Goal: Task Accomplishment & Management: Use online tool/utility

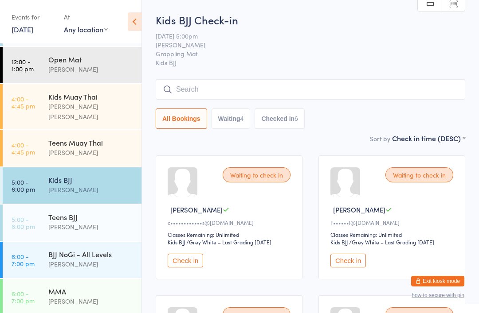
scroll to position [45, 0]
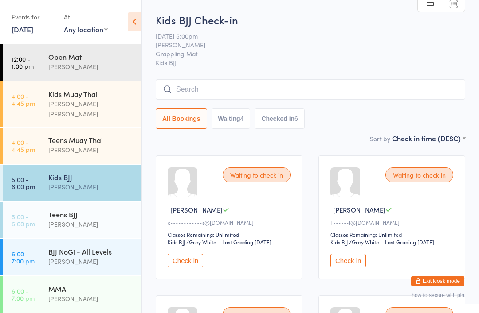
click at [35, 243] on link "6:00 - 7:00 pm BJJ NoGi - All Levels Andrew Husmann" at bounding box center [72, 257] width 139 height 36
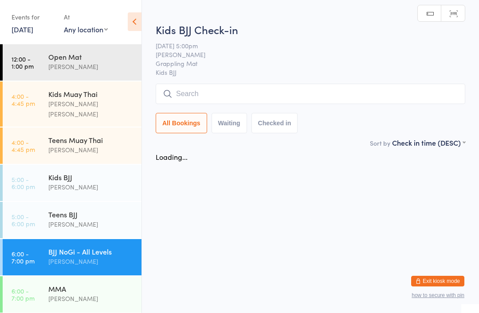
click at [56, 257] on div "[PERSON_NAME]" at bounding box center [91, 262] width 86 height 10
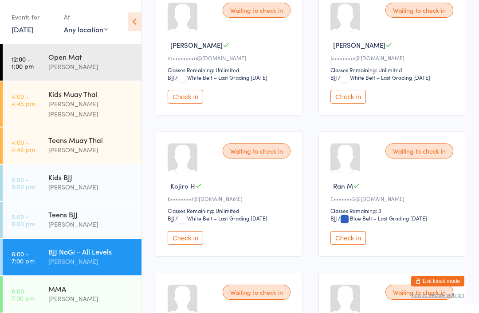
scroll to position [315, 0]
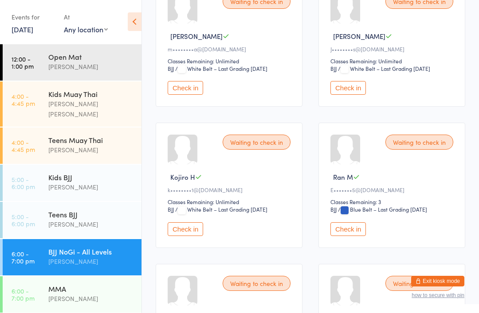
click at [186, 236] on button "Check in" at bounding box center [185, 229] width 35 height 14
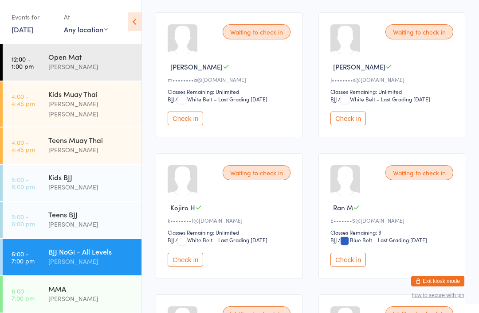
scroll to position [283, 0]
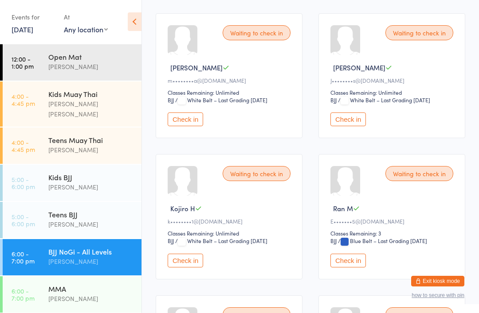
click at [188, 268] on button "Check in" at bounding box center [185, 261] width 35 height 14
click at [184, 268] on button "Check in" at bounding box center [185, 261] width 35 height 14
click at [189, 268] on button "Check in" at bounding box center [185, 261] width 35 height 14
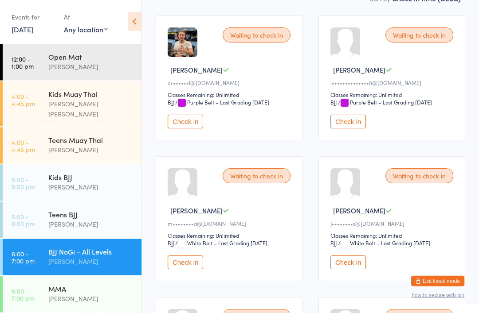
scroll to position [0, 0]
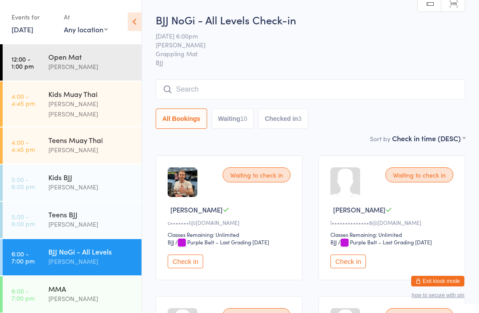
click at [260, 98] on input "search" at bounding box center [310, 89] width 309 height 20
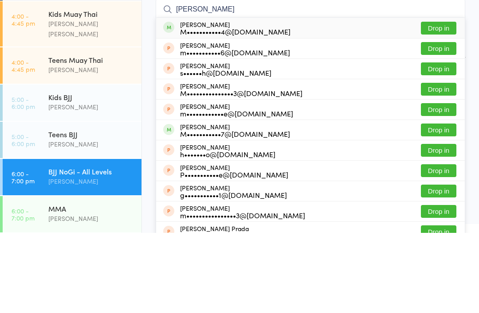
type input "Michelle elias"
click at [438, 102] on button "Drop in" at bounding box center [438, 108] width 35 height 13
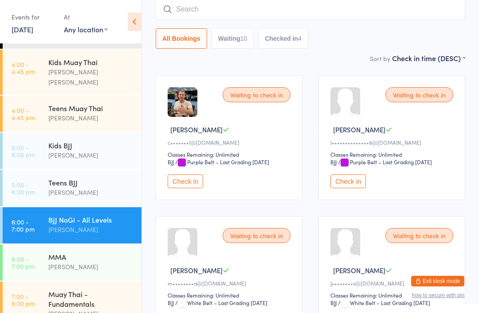
scroll to position [78, 0]
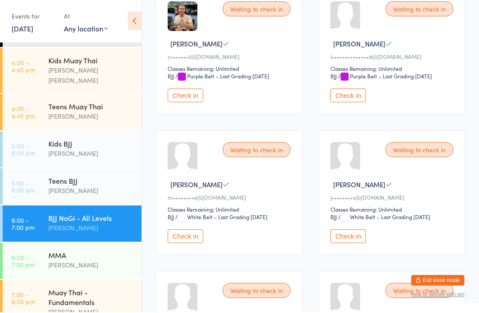
click at [199, 242] on button "Check in" at bounding box center [185, 237] width 35 height 14
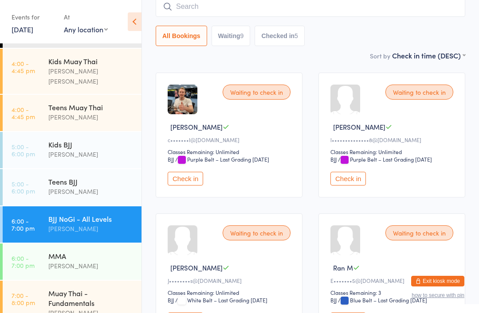
scroll to position [82, 0]
click at [189, 182] on button "Check in" at bounding box center [185, 179] width 35 height 14
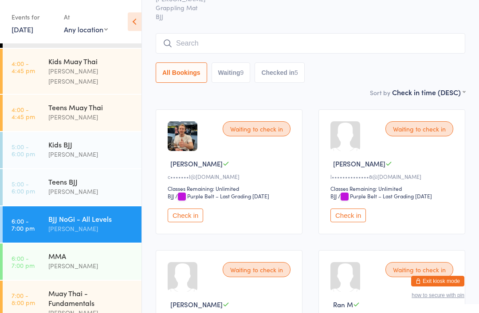
scroll to position [32, 0]
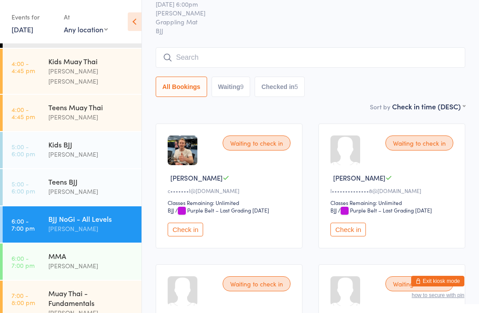
click at [201, 226] on div "Waiting to check in Connor B c•••••••l@gmail.com Classes Remaining: Unlimited B…" at bounding box center [229, 186] width 147 height 125
click at [195, 233] on button "Check in" at bounding box center [185, 230] width 35 height 14
click at [180, 237] on button "Check in" at bounding box center [185, 230] width 35 height 14
click at [192, 237] on button "Check in" at bounding box center [185, 230] width 35 height 14
click at [418, 66] on input "search" at bounding box center [310, 57] width 309 height 20
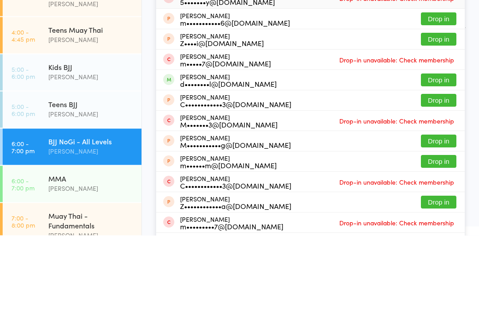
scroll to position [10, 0]
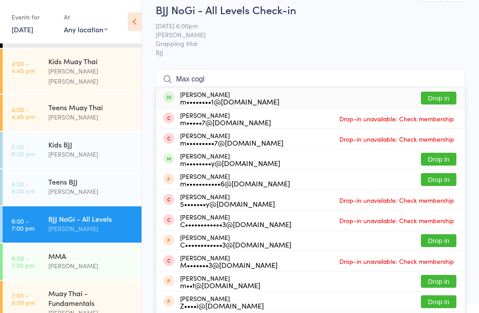
type input "Max cogl"
click at [437, 102] on button "Drop in" at bounding box center [438, 98] width 35 height 13
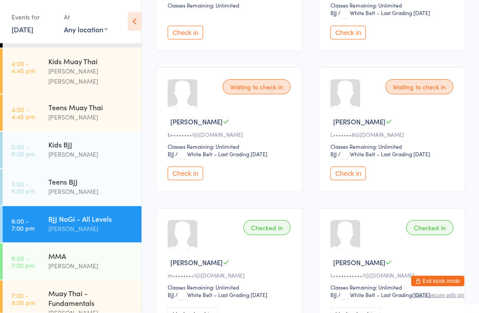
click at [185, 181] on button "Check in" at bounding box center [185, 174] width 35 height 14
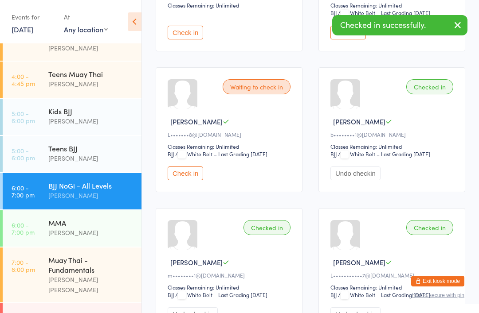
scroll to position [122, 0]
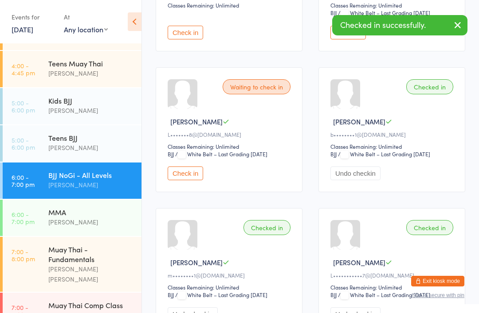
click at [66, 245] on div "Muay Thai - Fundamentals" at bounding box center [91, 255] width 86 height 20
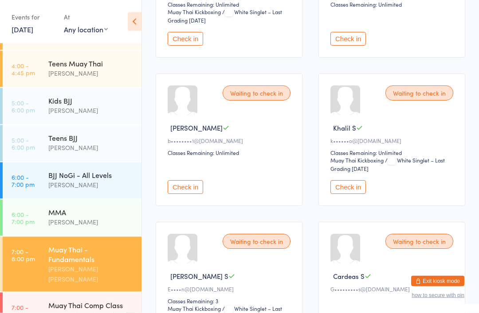
scroll to position [973, 0]
click at [186, 194] on button "Check in" at bounding box center [185, 187] width 35 height 14
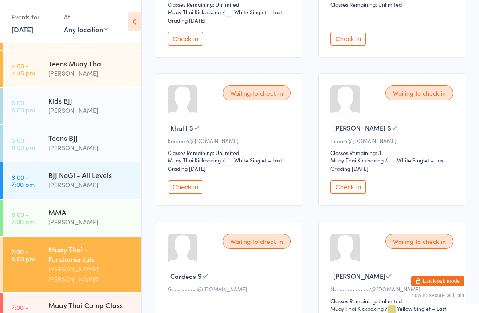
click at [100, 180] on div "[PERSON_NAME]" at bounding box center [91, 185] width 86 height 10
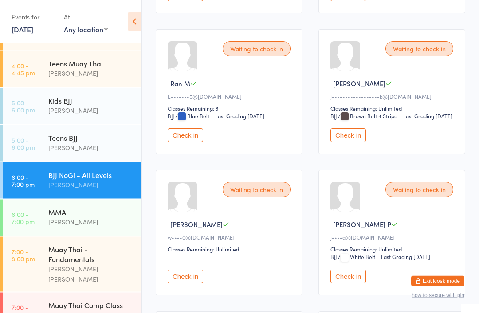
scroll to position [267, 0]
click at [347, 142] on button "Check in" at bounding box center [347, 136] width 35 height 14
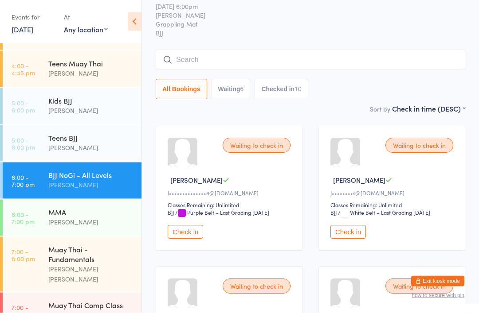
scroll to position [0, 0]
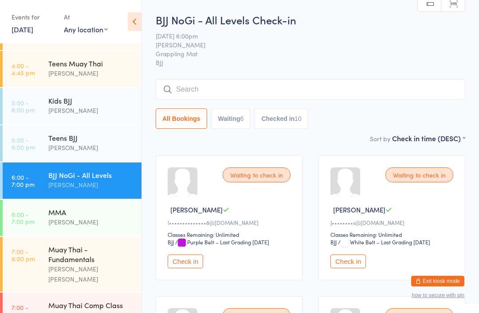
click at [297, 65] on span "BJJ" at bounding box center [310, 62] width 309 height 9
click at [283, 86] on input "search" at bounding box center [310, 89] width 309 height 20
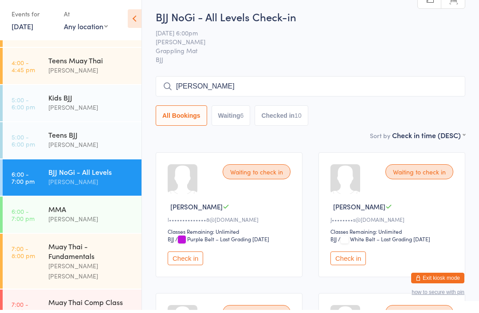
click at [343, 90] on input "Daniel noh" at bounding box center [310, 89] width 309 height 20
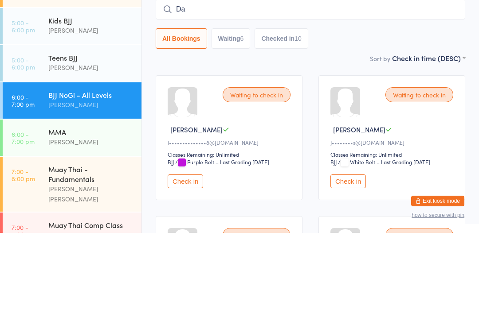
type input "D"
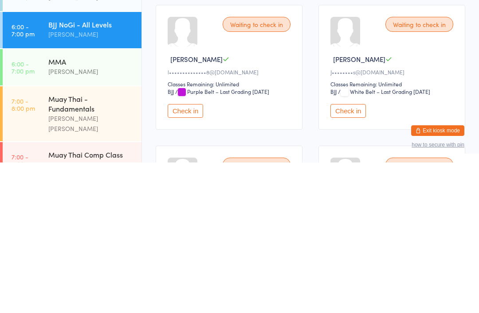
click at [78, 217] on div "[PERSON_NAME]" at bounding box center [91, 222] width 86 height 10
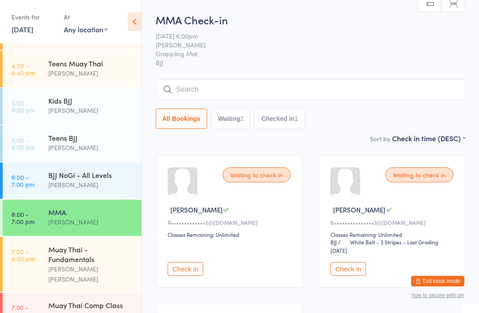
click at [352, 268] on button "Check in" at bounding box center [347, 269] width 35 height 14
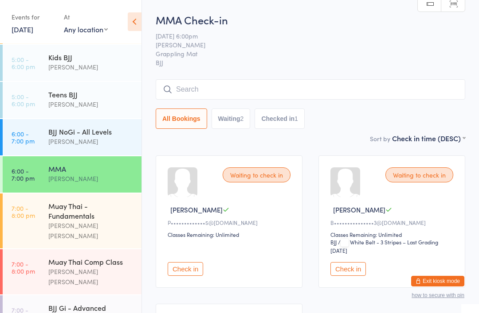
scroll to position [168, 0]
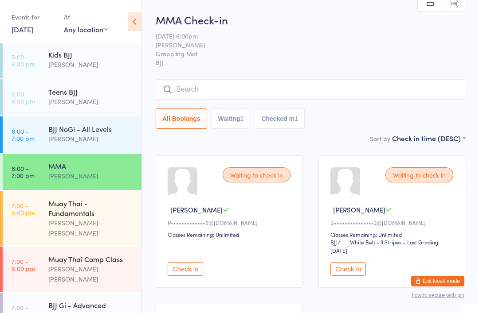
click at [87, 199] on div "Muay Thai - Fundamentals" at bounding box center [91, 209] width 86 height 20
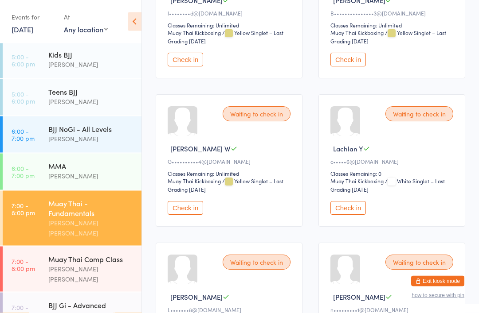
scroll to position [1398, 0]
click at [356, 66] on button "Check in" at bounding box center [347, 60] width 35 height 14
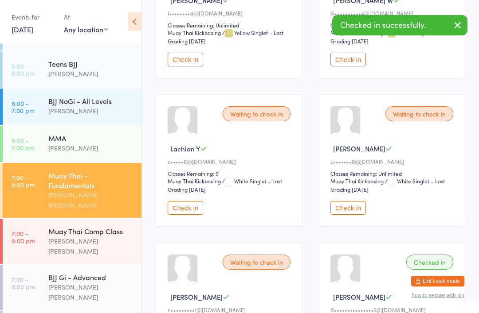
scroll to position [196, 0]
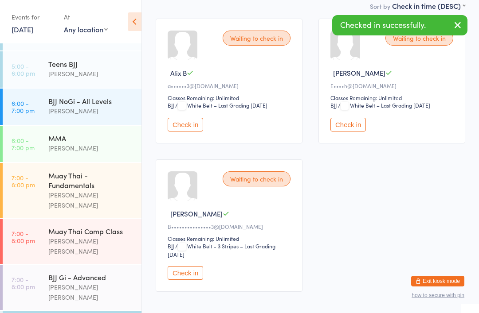
scroll to position [163, 0]
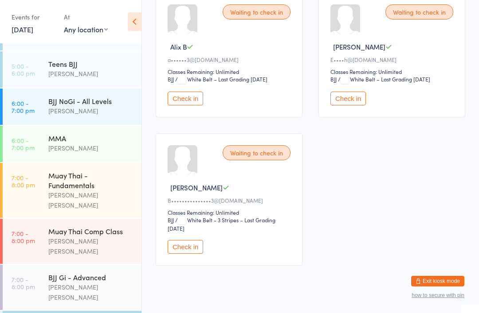
click at [191, 249] on button "Check in" at bounding box center [185, 247] width 35 height 14
click at [191, 250] on button "Check in" at bounding box center [185, 247] width 35 height 14
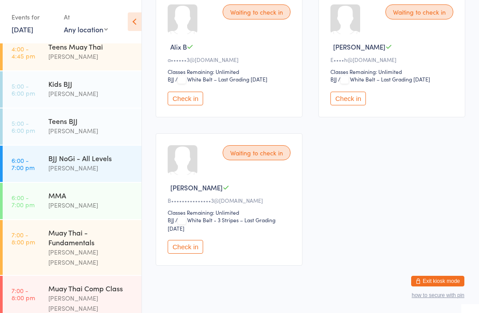
scroll to position [140, 0]
click at [188, 254] on button "Check in" at bounding box center [185, 247] width 35 height 14
click at [193, 254] on button "Check in" at bounding box center [185, 247] width 35 height 14
click at [191, 250] on button "Check in" at bounding box center [185, 247] width 35 height 14
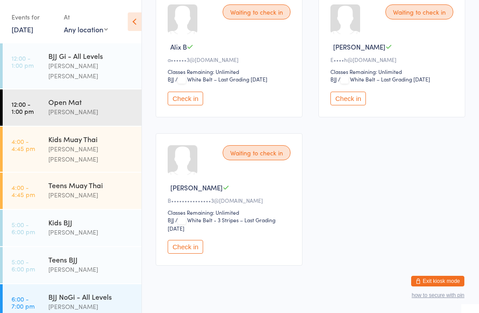
scroll to position [0, 0]
click at [93, 78] on div "BJJ Gi - All Levels Billy Sam" at bounding box center [94, 65] width 93 height 45
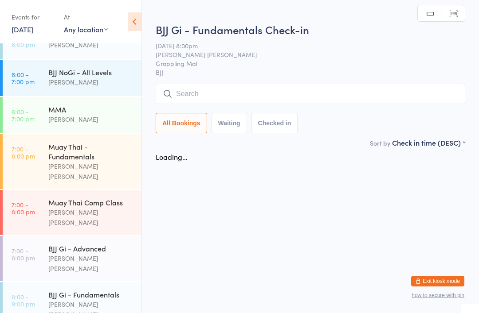
scroll to position [224, 0]
click at [98, 290] on div "BJJ Gi - Fundamentals" at bounding box center [91, 295] width 86 height 10
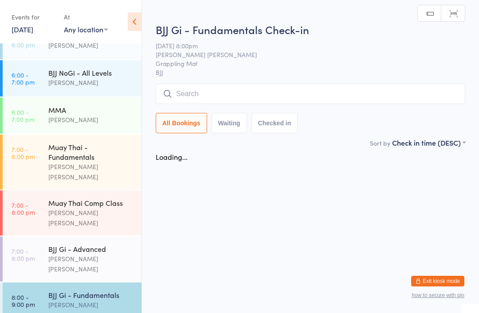
click at [108, 290] on div "BJJ Gi - Fundamentals" at bounding box center [91, 295] width 86 height 10
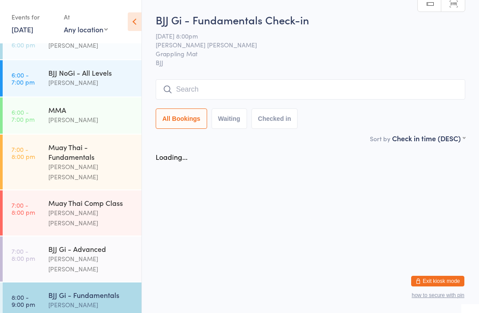
click at [49, 254] on div "[PERSON_NAME] [PERSON_NAME]" at bounding box center [91, 264] width 86 height 20
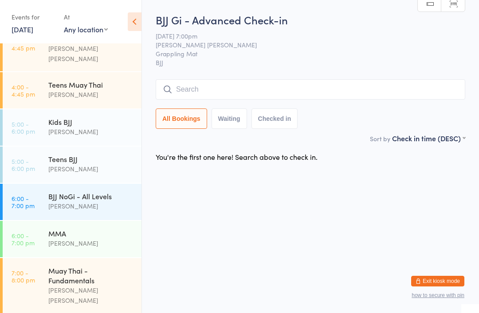
scroll to position [101, 0]
click at [103, 191] on div "BJJ NoGi - All Levels" at bounding box center [91, 196] width 86 height 10
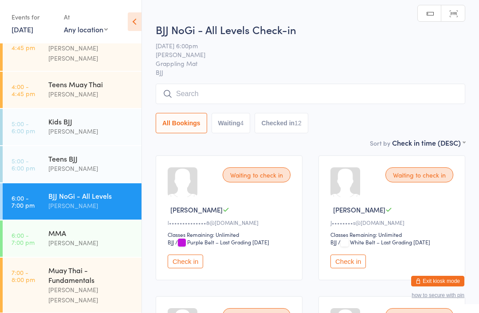
click at [230, 103] on input "search" at bounding box center [310, 94] width 309 height 20
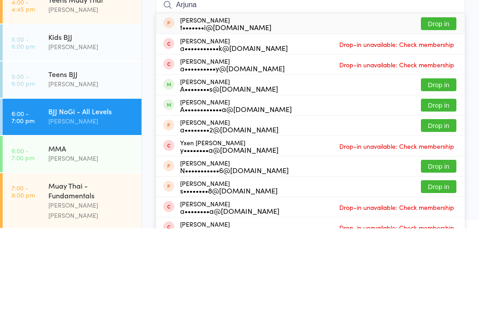
type input "Arjuna"
click at [445, 163] on button "Drop in" at bounding box center [438, 169] width 35 height 13
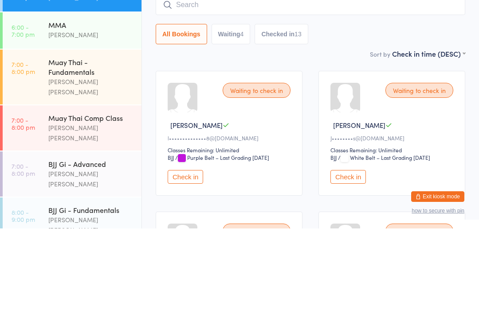
scroll to position [224, 0]
click at [112, 208] on div "[PERSON_NAME] [PERSON_NAME]" at bounding box center [91, 218] width 86 height 20
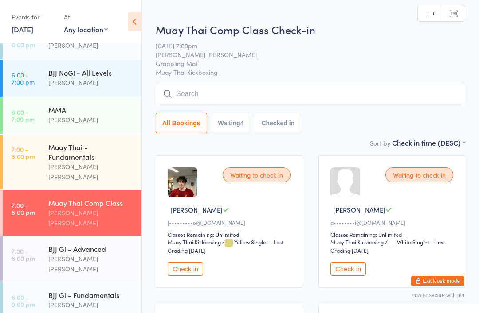
scroll to position [201, 0]
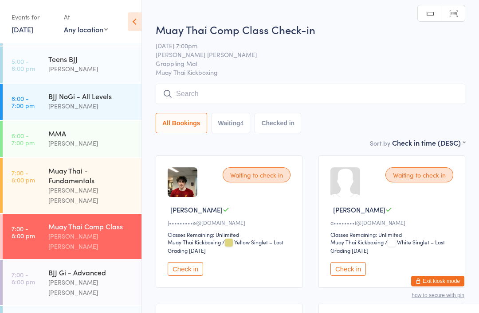
click at [88, 91] on div "BJJ NoGi - All Levels" at bounding box center [91, 96] width 86 height 10
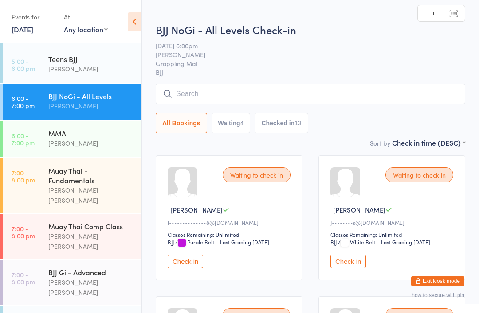
click at [273, 98] on input "search" at bounding box center [310, 94] width 309 height 20
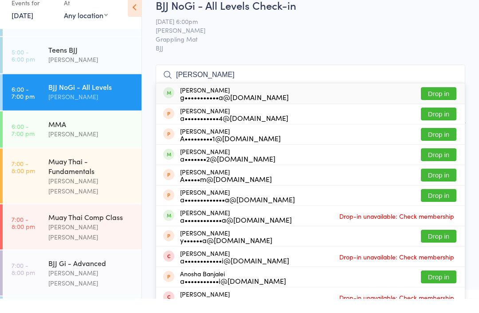
type input "[PERSON_NAME]"
click at [435, 102] on button "Drop in" at bounding box center [438, 108] width 35 height 13
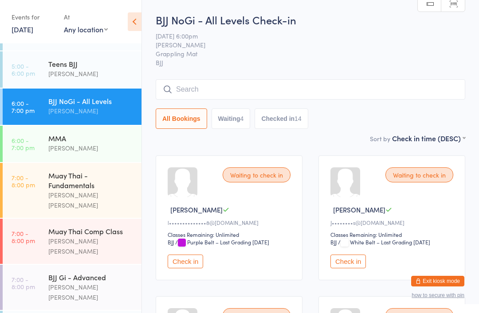
click at [316, 98] on input "search" at bounding box center [310, 89] width 309 height 20
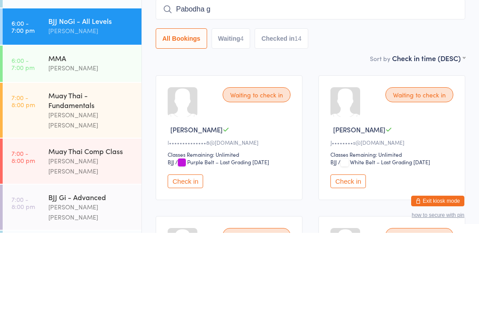
type input "Pabodha gu"
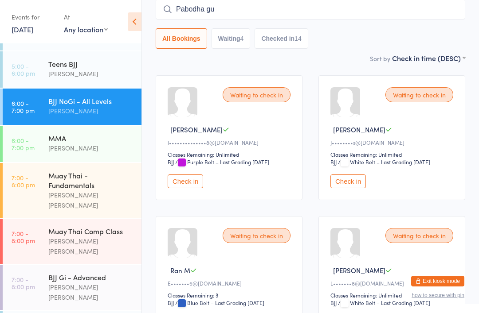
click at [100, 96] on div "BJJ NoGi - All Levels" at bounding box center [91, 101] width 86 height 10
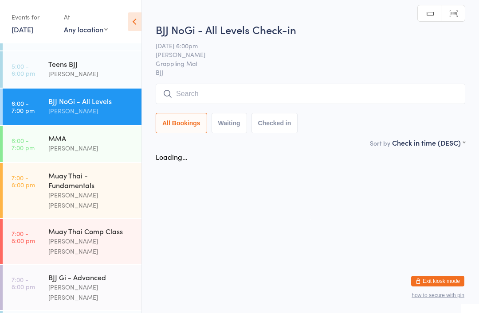
scroll to position [0, 0]
click at [270, 93] on input "search" at bounding box center [310, 94] width 309 height 20
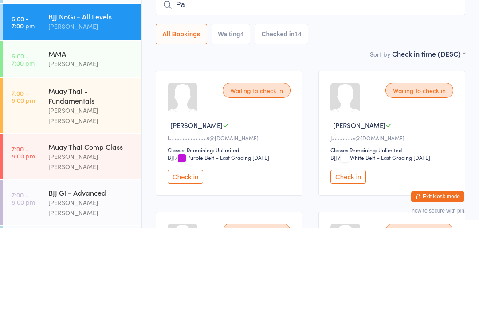
type input "P"
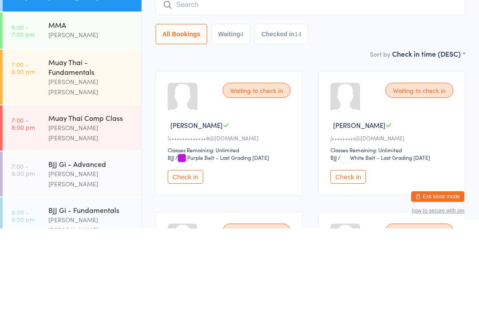
scroll to position [224, 0]
click at [85, 142] on div "Muay Thai - Fundamentals" at bounding box center [91, 152] width 86 height 20
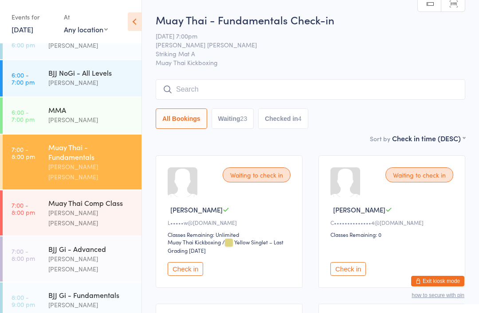
click at [81, 237] on div "BJJ Gi - Advanced [PERSON_NAME] [PERSON_NAME]" at bounding box center [94, 259] width 93 height 45
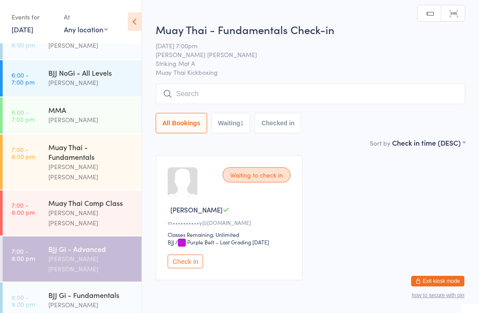
click at [105, 198] on div "Muay Thai Comp Class" at bounding box center [91, 203] width 86 height 10
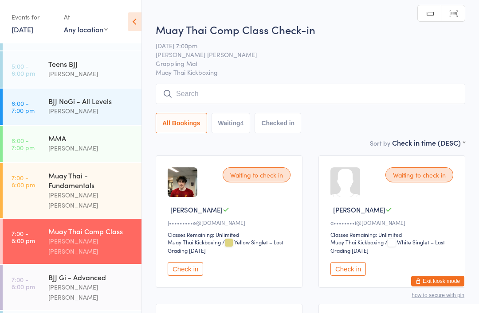
click at [213, 98] on input "search" at bounding box center [310, 94] width 309 height 20
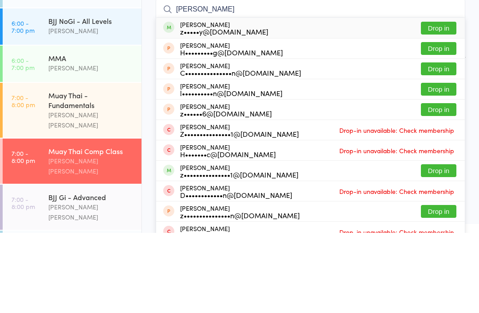
type input "[PERSON_NAME]"
click at [447, 102] on button "Drop in" at bounding box center [438, 108] width 35 height 13
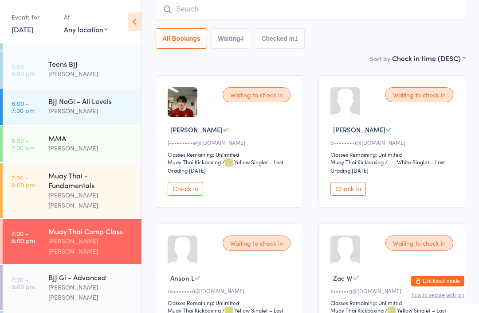
click at [302, 15] on input "search" at bounding box center [310, 9] width 309 height 20
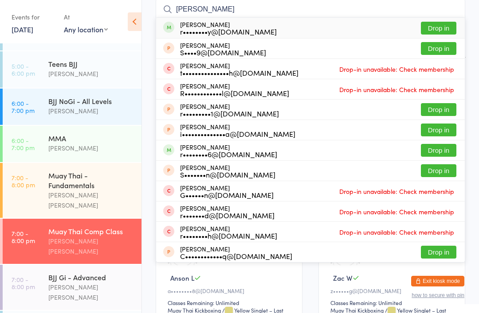
type input "[PERSON_NAME]"
click at [438, 24] on button "Drop in" at bounding box center [438, 28] width 35 height 13
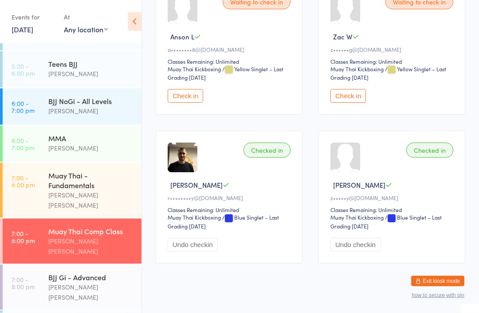
scroll to position [323, 0]
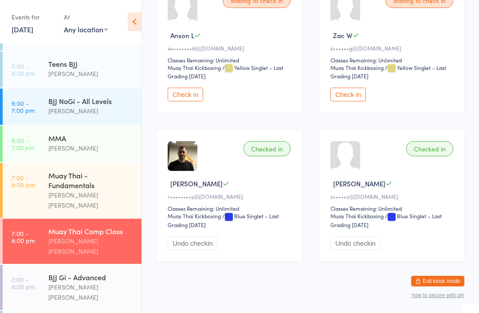
click at [101, 173] on div "Muay Thai - Fundamentals" at bounding box center [91, 181] width 86 height 20
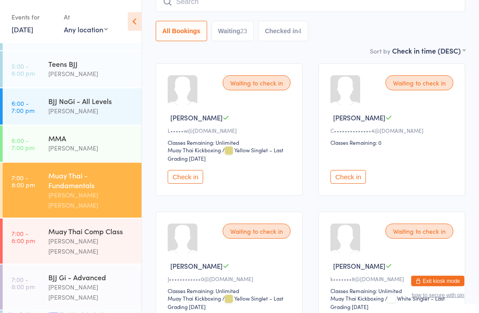
scroll to position [107, 0]
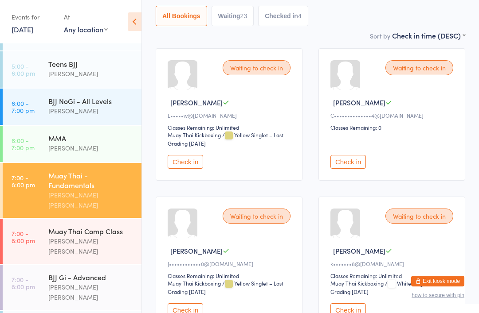
click at [197, 162] on button "Check in" at bounding box center [185, 162] width 35 height 14
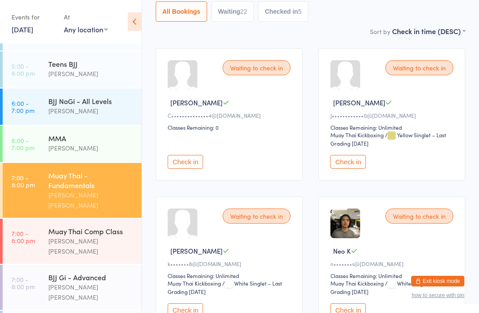
click at [79, 226] on div "Muay Thai Comp Class" at bounding box center [91, 231] width 86 height 10
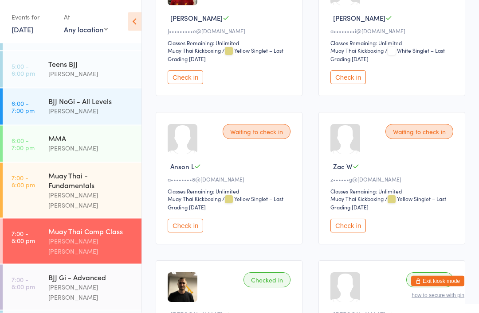
click at [342, 233] on button "Check in" at bounding box center [347, 226] width 35 height 14
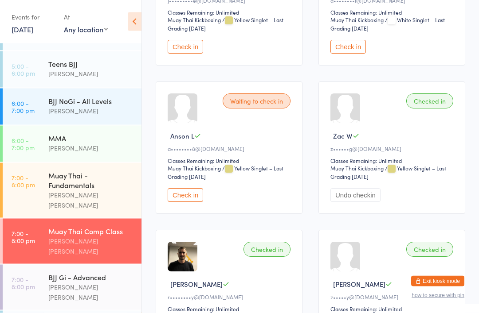
scroll to position [222, 0]
click at [62, 172] on div "Muay Thai - Fundamentals" at bounding box center [91, 181] width 86 height 20
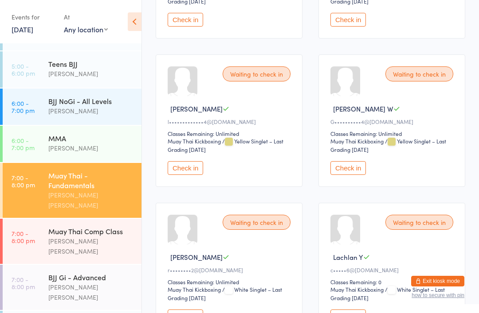
scroll to position [1290, 0]
click at [341, 175] on button "Check in" at bounding box center [347, 168] width 35 height 14
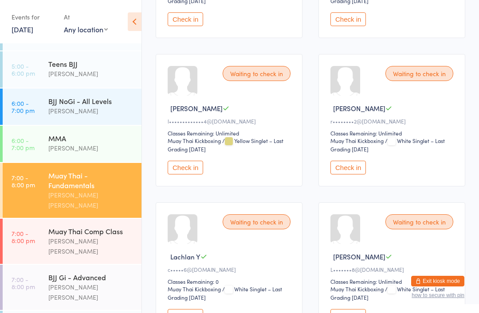
click at [63, 226] on div "Muay Thai Comp Class" at bounding box center [91, 231] width 86 height 10
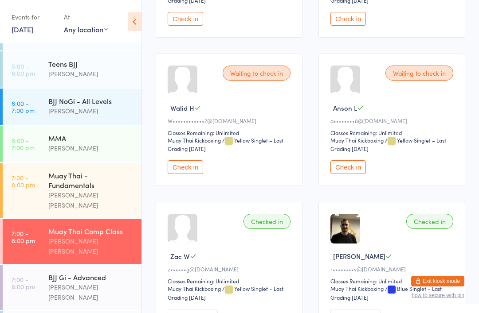
scroll to position [256, 0]
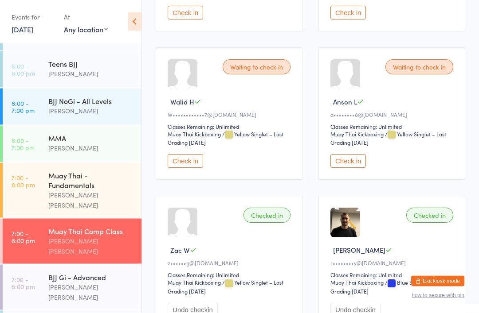
click at [346, 164] on button "Check in" at bounding box center [347, 162] width 35 height 14
click at [105, 226] on div "Muay Thai Comp Class" at bounding box center [91, 231] width 86 height 10
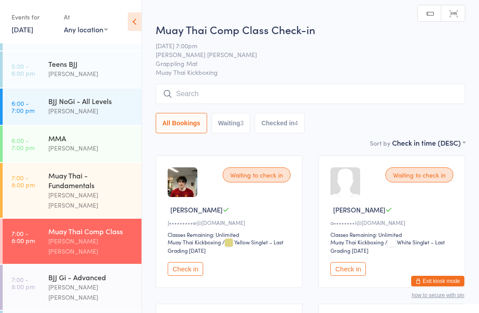
click at [252, 90] on input "search" at bounding box center [310, 94] width 309 height 20
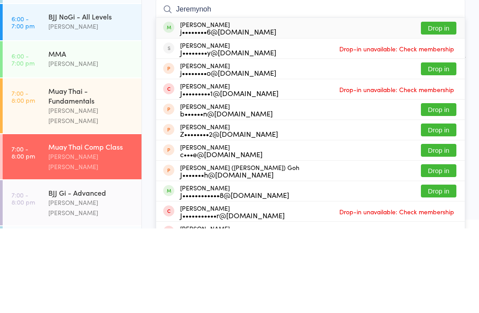
type input "Jeremynoh"
click at [441, 106] on button "Drop in" at bounding box center [438, 112] width 35 height 13
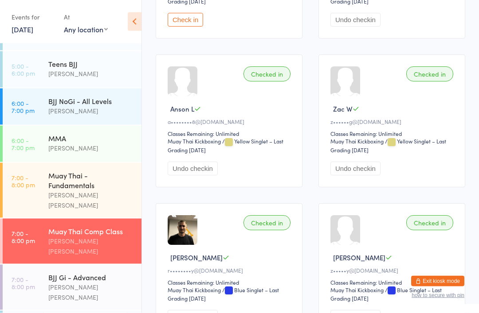
scroll to position [475, 0]
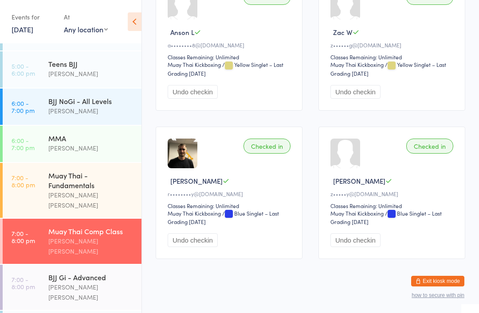
click at [29, 174] on time "7:00 - 8:00 pm" at bounding box center [23, 181] width 23 height 14
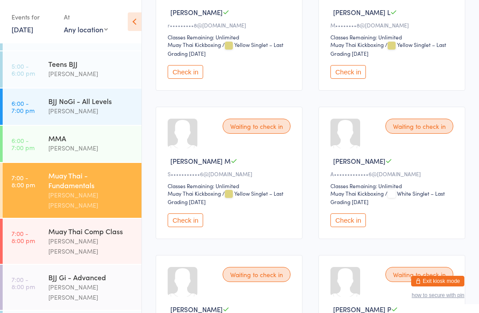
scroll to position [311, 0]
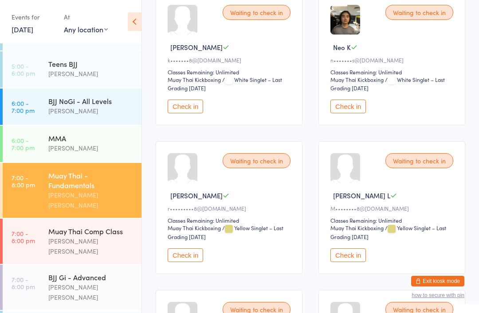
click at [186, 103] on div "Waiting to check in Kathrena [PERSON_NAME]•••••••8@[DOMAIN_NAME] Classes Remain…" at bounding box center [229, 59] width 147 height 133
click at [187, 113] on button "Check in" at bounding box center [185, 107] width 35 height 14
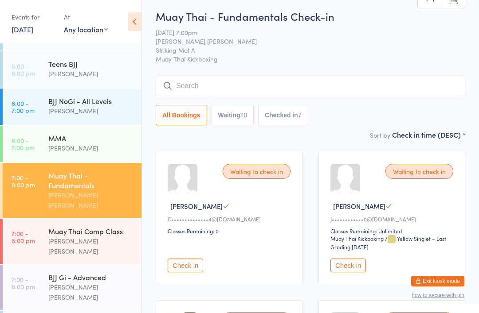
scroll to position [0, 0]
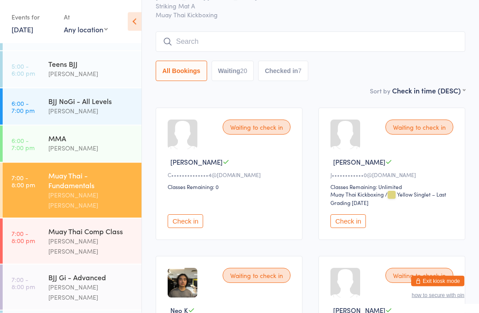
click at [187, 221] on button "Check in" at bounding box center [185, 222] width 35 height 14
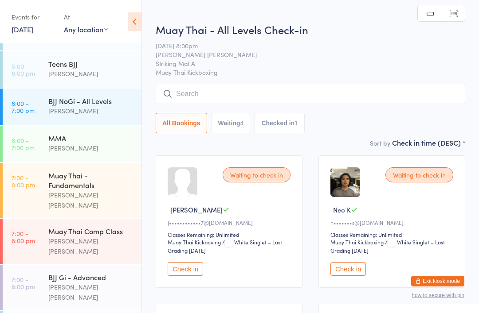
click at [302, 86] on input "search" at bounding box center [310, 94] width 309 height 20
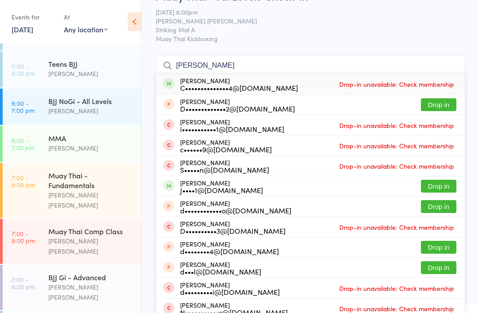
scroll to position [23, 0]
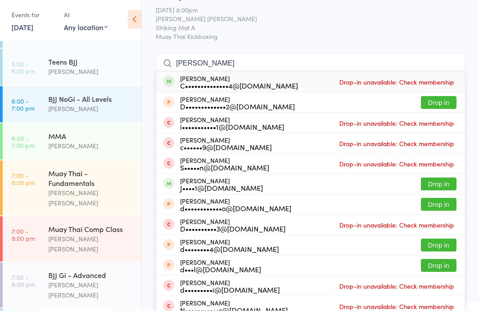
type input "[PERSON_NAME]"
click at [368, 82] on span "Drop-in unavailable: Check membership" at bounding box center [396, 84] width 119 height 13
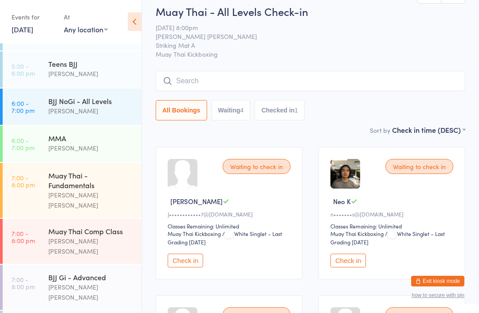
scroll to position [0, 0]
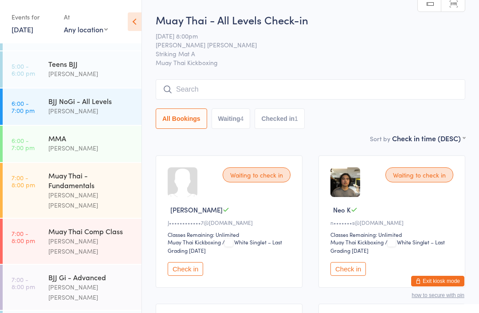
click at [304, 91] on input "search" at bounding box center [310, 89] width 309 height 20
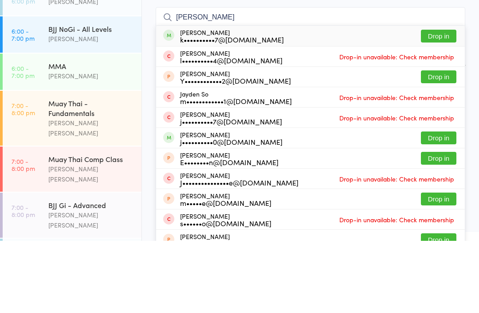
type input "[PERSON_NAME]"
click at [445, 102] on button "Drop in" at bounding box center [438, 108] width 35 height 13
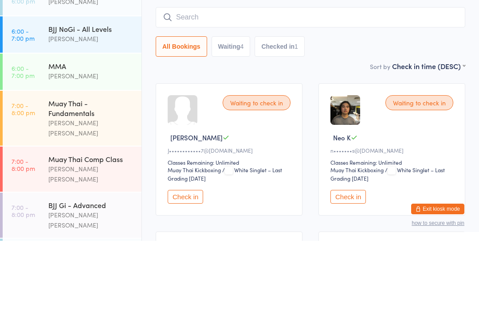
scroll to position [72, 0]
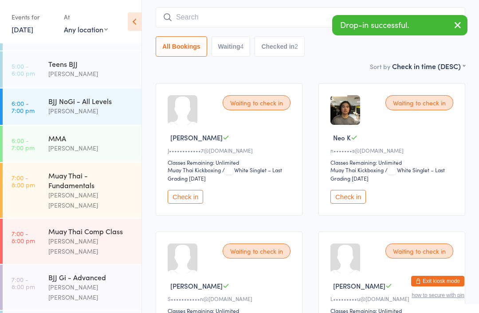
click at [104, 226] on div "Muay Thai Comp Class" at bounding box center [91, 231] width 86 height 10
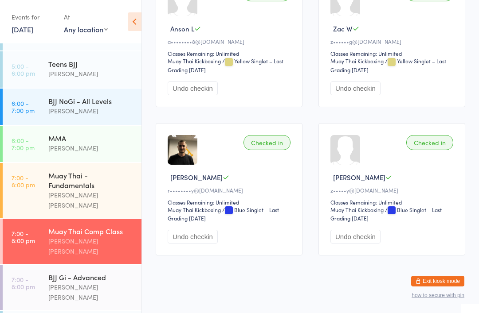
scroll to position [475, 0]
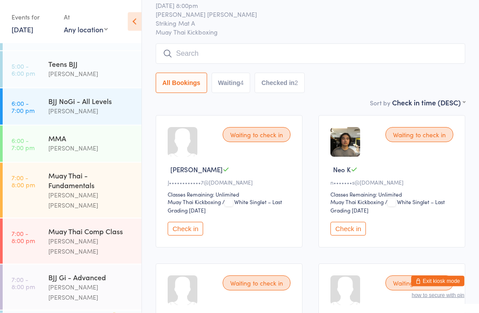
click at [347, 236] on button "Check in" at bounding box center [347, 229] width 35 height 14
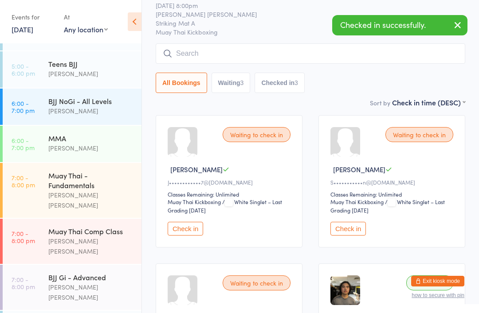
click at [83, 171] on div "Muay Thai - Fundamentals" at bounding box center [91, 181] width 86 height 20
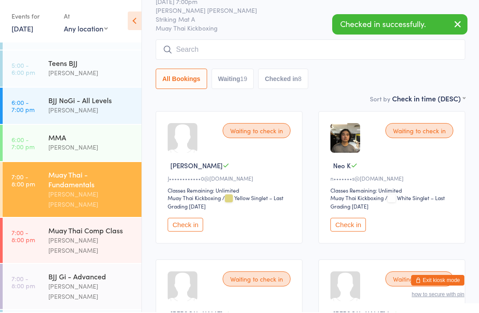
click at [353, 211] on span "/ White Singlet – Last Grading [DATE]" at bounding box center [387, 203] width 114 height 16
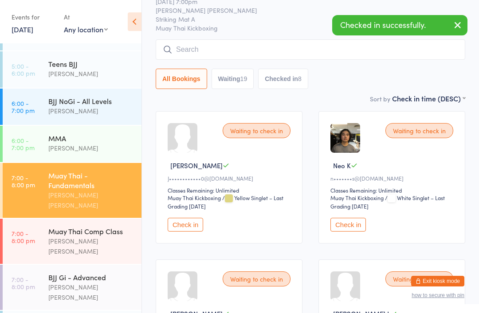
click at [348, 226] on button "Check in" at bounding box center [347, 225] width 35 height 14
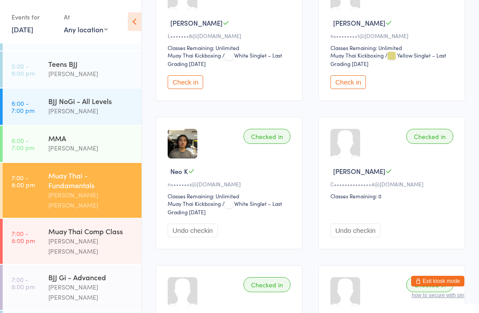
scroll to position [1366, 0]
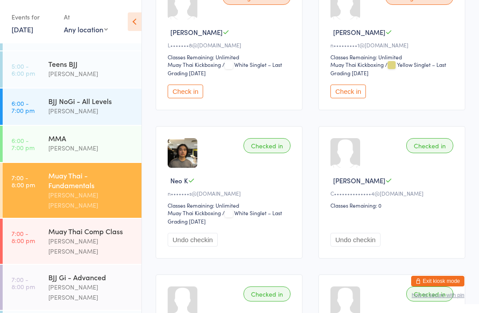
click at [349, 98] on button "Check in" at bounding box center [347, 92] width 35 height 14
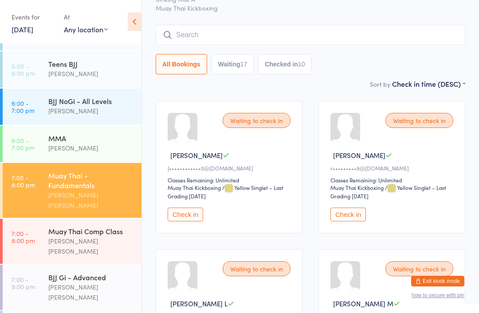
scroll to position [55, 0]
click at [187, 216] on button "Check in" at bounding box center [185, 214] width 35 height 14
click at [107, 236] on div "[PERSON_NAME] [PERSON_NAME]" at bounding box center [91, 246] width 86 height 20
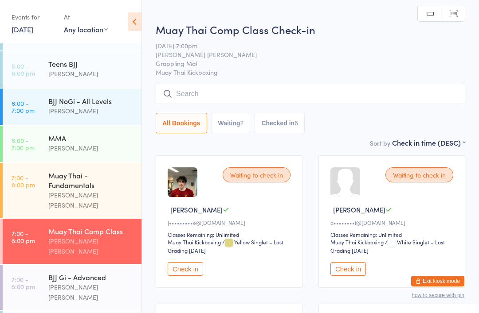
click at [103, 171] on div "Muay Thai - Fundamentals" at bounding box center [91, 181] width 86 height 20
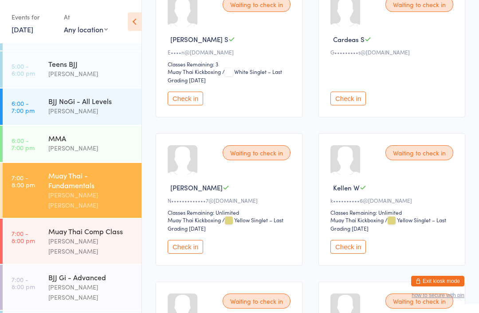
scroll to position [769, 0]
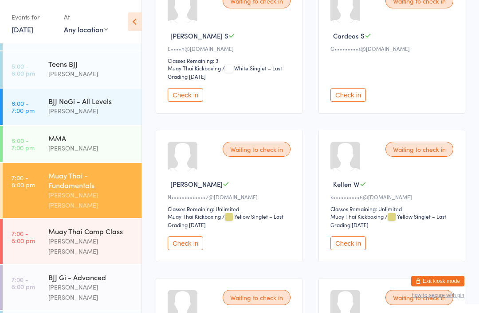
click at [352, 250] on button "Check in" at bounding box center [347, 244] width 35 height 14
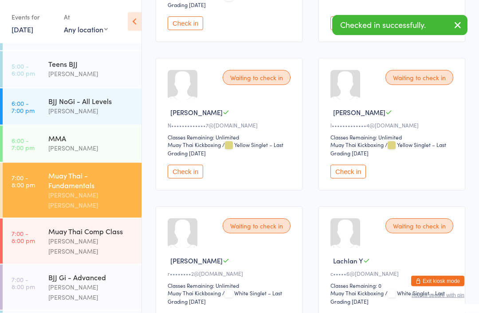
scroll to position [840, 0]
click at [346, 179] on button "Check in" at bounding box center [347, 172] width 35 height 14
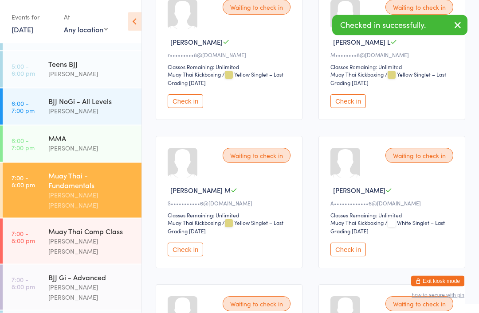
scroll to position [0, 0]
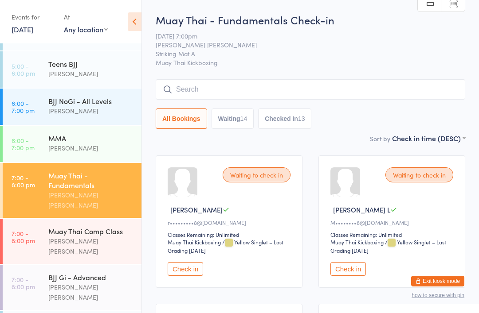
click at [355, 87] on input "search" at bounding box center [310, 89] width 309 height 20
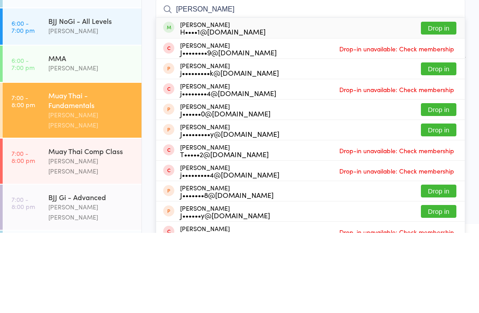
type input "[PERSON_NAME]"
click at [441, 102] on button "Drop in" at bounding box center [438, 108] width 35 height 13
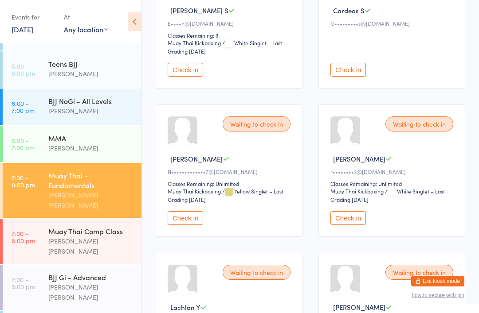
scroll to position [808, 0]
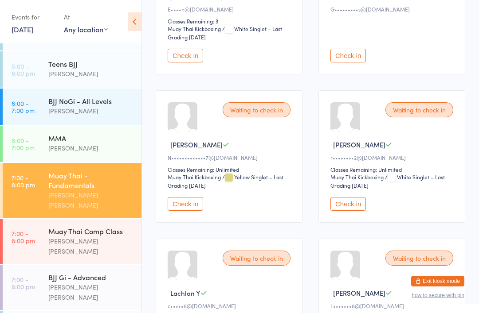
click at [349, 211] on button "Check in" at bounding box center [347, 204] width 35 height 14
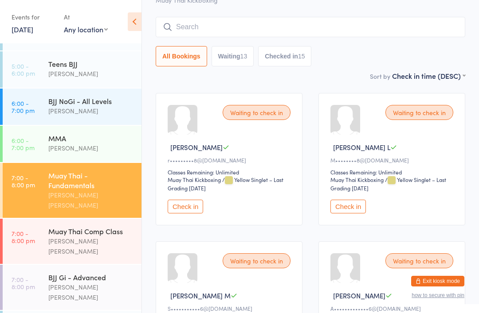
scroll to position [0, 0]
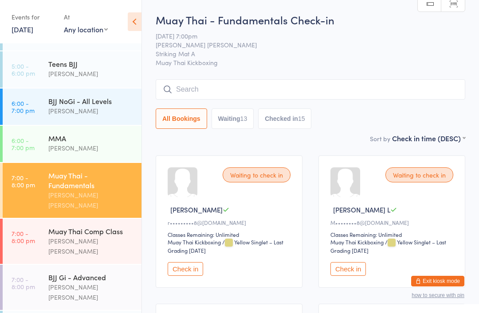
click at [377, 91] on input "search" at bounding box center [310, 89] width 309 height 20
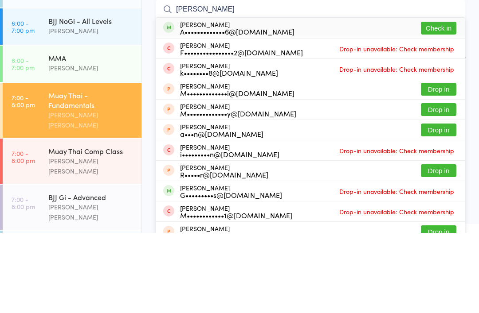
type input "[PERSON_NAME]"
click at [440, 102] on button "Check in" at bounding box center [438, 108] width 35 height 13
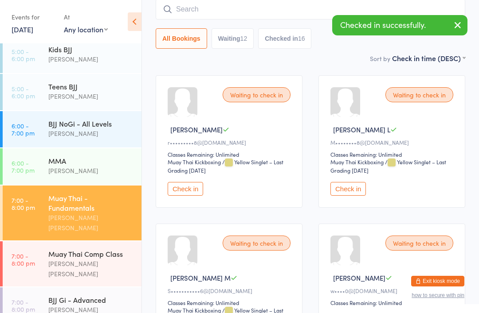
click at [258, 6] on input "search" at bounding box center [310, 9] width 309 height 20
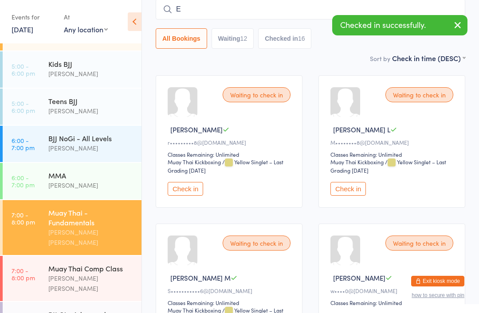
scroll to position [157, 0]
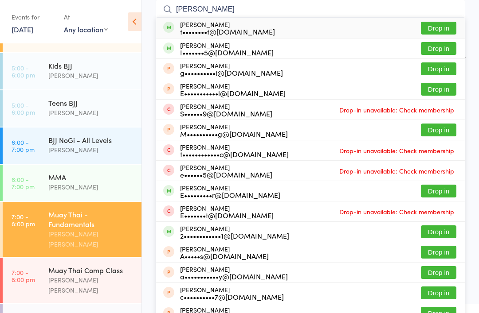
type input "[PERSON_NAME]"
click at [441, 49] on button "Drop in" at bounding box center [438, 48] width 35 height 13
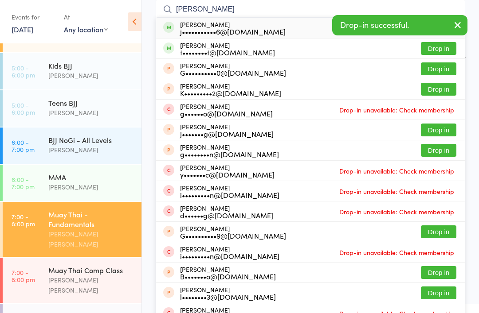
type input "[PERSON_NAME]"
click at [441, 47] on button "Drop in" at bounding box center [438, 48] width 35 height 13
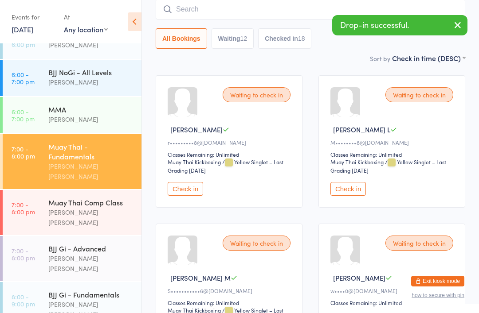
scroll to position [224, 0]
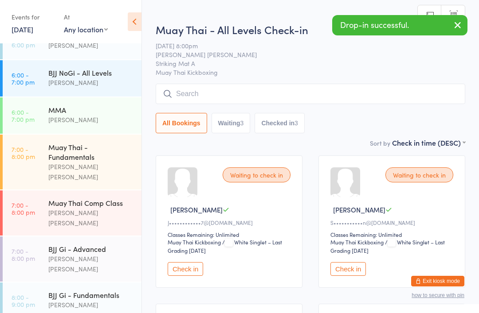
click at [242, 82] on div "Muay Thai - All Levels Check-in [DATE] 8:00pm [PERSON_NAME] [PERSON_NAME] Strik…" at bounding box center [310, 80] width 309 height 116
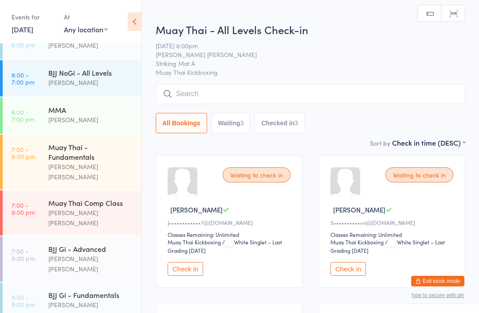
click at [230, 89] on input "search" at bounding box center [310, 94] width 309 height 20
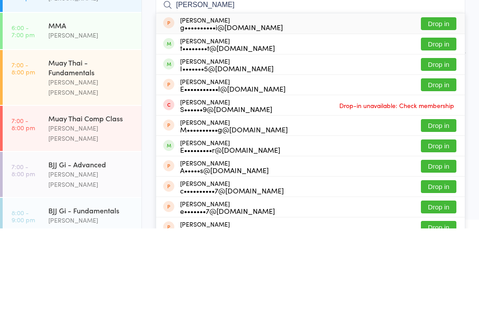
type input "[PERSON_NAME]"
click at [447, 122] on button "Drop in" at bounding box center [438, 128] width 35 height 13
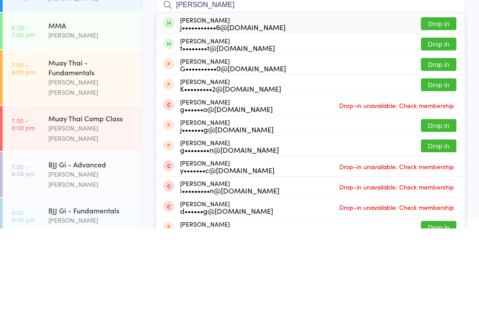
type input "[PERSON_NAME]"
click at [447, 122] on button "Drop in" at bounding box center [438, 128] width 35 height 13
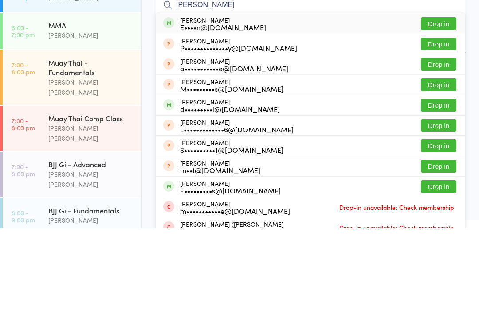
type input "[PERSON_NAME]"
click at [446, 102] on button "Drop in" at bounding box center [438, 108] width 35 height 13
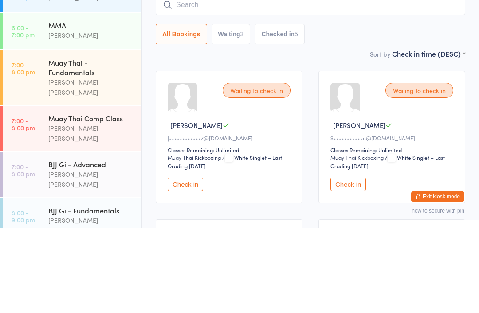
scroll to position [85, 0]
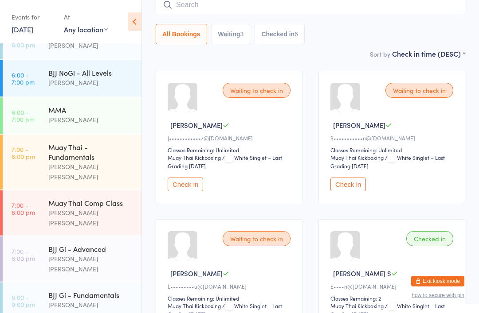
click at [112, 198] on div "Muay Thai Comp Class" at bounding box center [91, 203] width 86 height 10
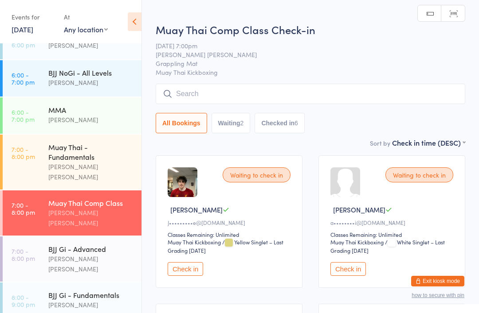
click at [261, 86] on input "search" at bounding box center [310, 94] width 309 height 20
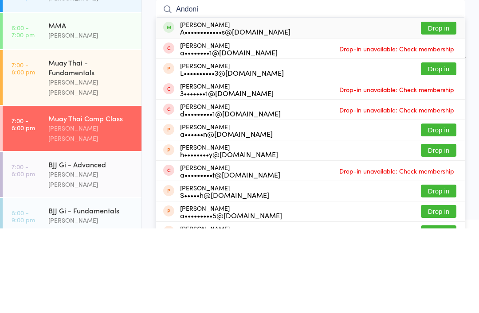
type input "Andoni"
click at [448, 106] on button "Drop in" at bounding box center [438, 112] width 35 height 13
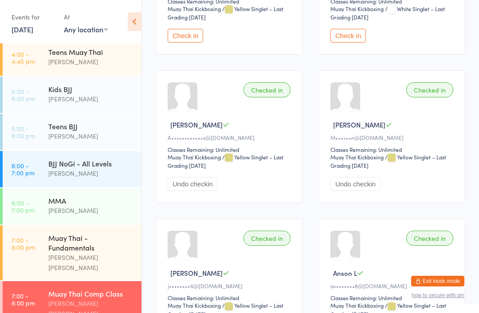
scroll to position [142, 0]
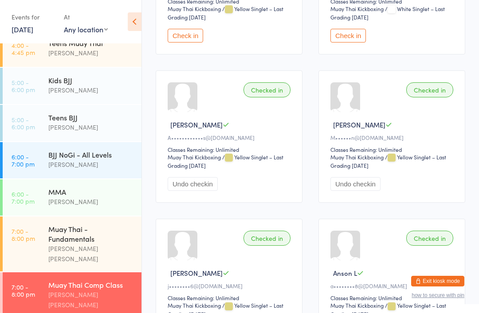
click at [98, 244] on div "[PERSON_NAME] [PERSON_NAME]" at bounding box center [91, 254] width 86 height 20
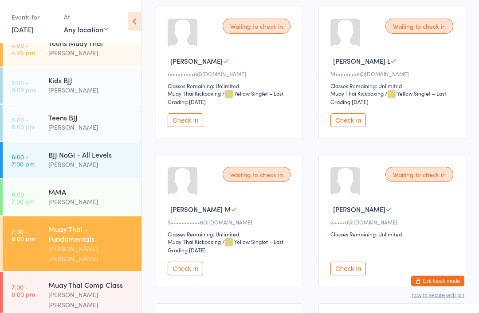
click at [360, 121] on button "Check in" at bounding box center [347, 121] width 35 height 14
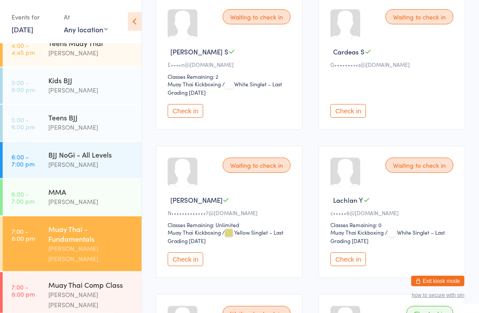
click at [345, 118] on button "Check in" at bounding box center [347, 112] width 35 height 14
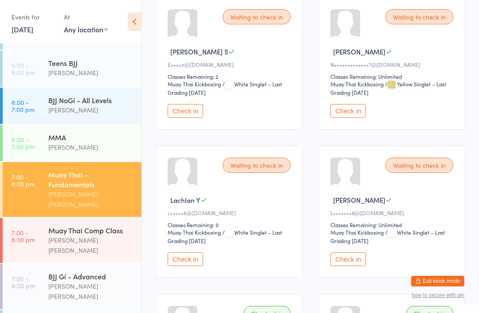
scroll to position [196, 0]
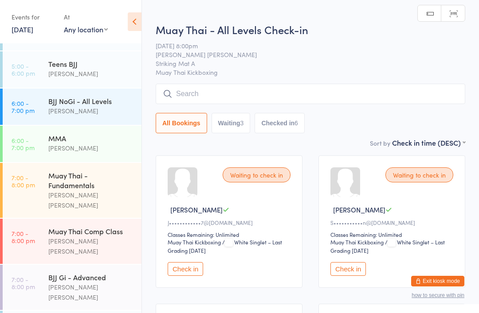
click at [335, 90] on input "search" at bounding box center [310, 94] width 309 height 20
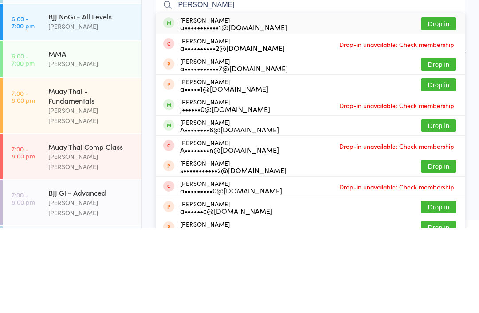
type input "[PERSON_NAME]"
click at [443, 102] on button "Drop in" at bounding box center [438, 108] width 35 height 13
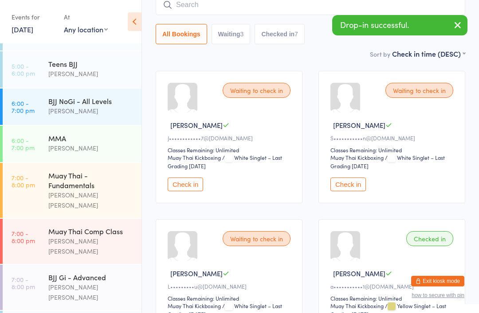
click at [229, 4] on input "search" at bounding box center [310, 5] width 309 height 20
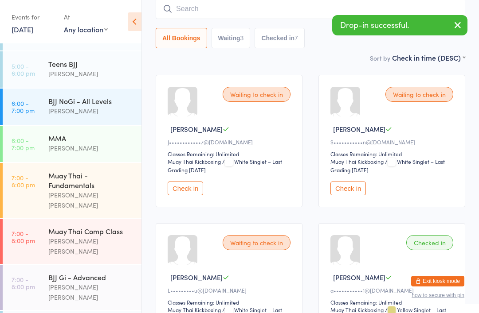
scroll to position [80, 0]
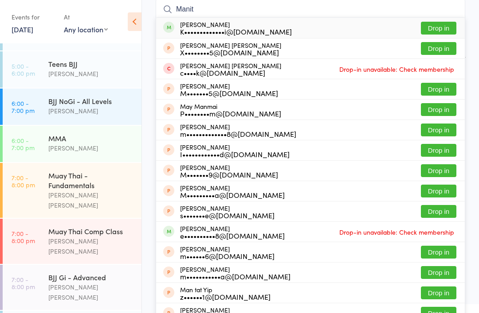
type input "Manit"
click at [443, 31] on button "Drop in" at bounding box center [438, 28] width 35 height 13
